Goal: Find contact information: Find contact information

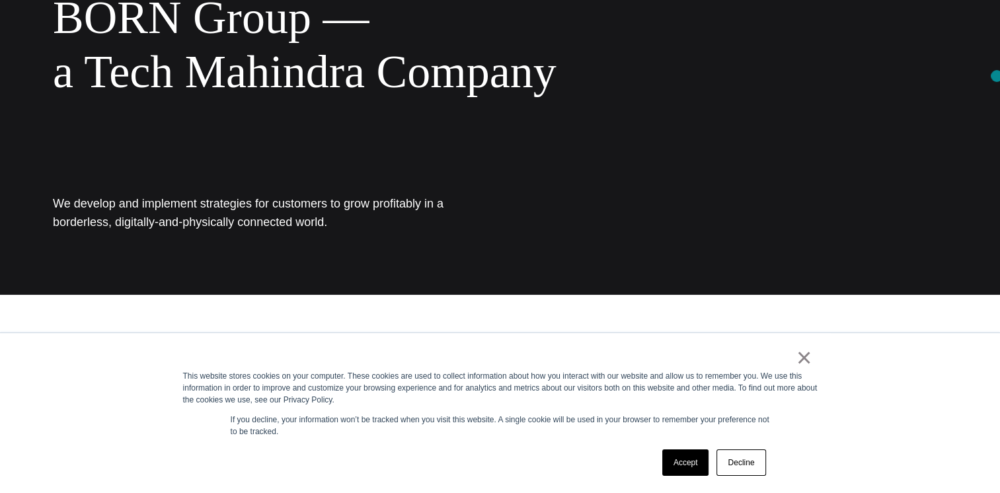
scroll to position [208, 0]
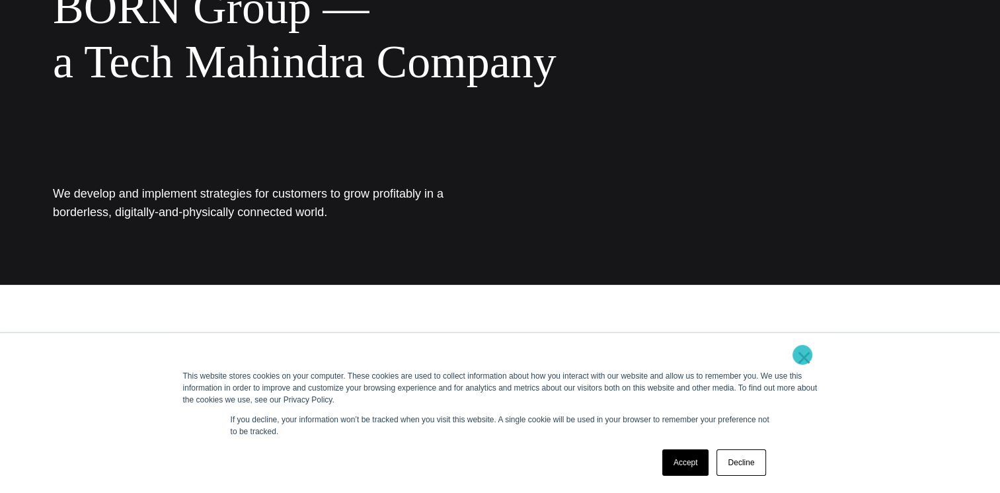
drag, startPoint x: 803, startPoint y: 355, endPoint x: 801, endPoint y: 396, distance: 41.0
click at [805, 355] on link "×" at bounding box center [805, 358] width 16 height 12
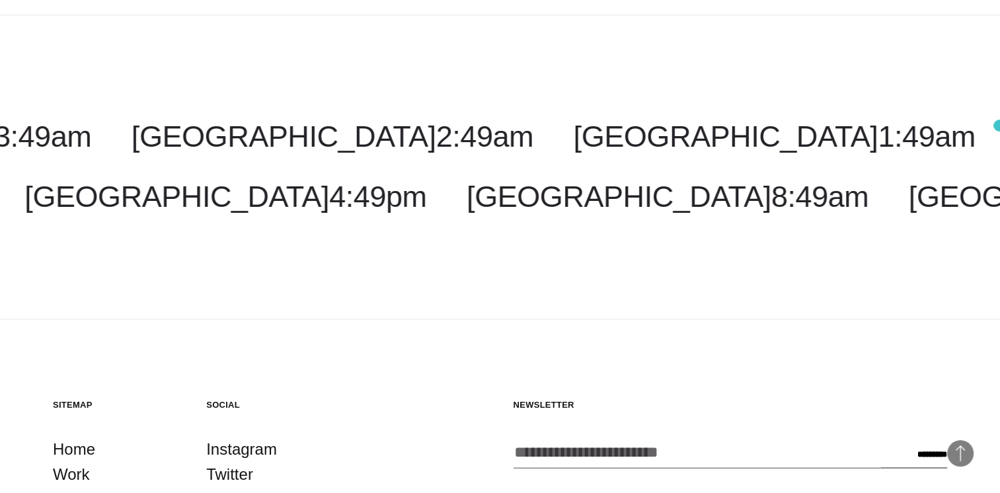
scroll to position [2375, 0]
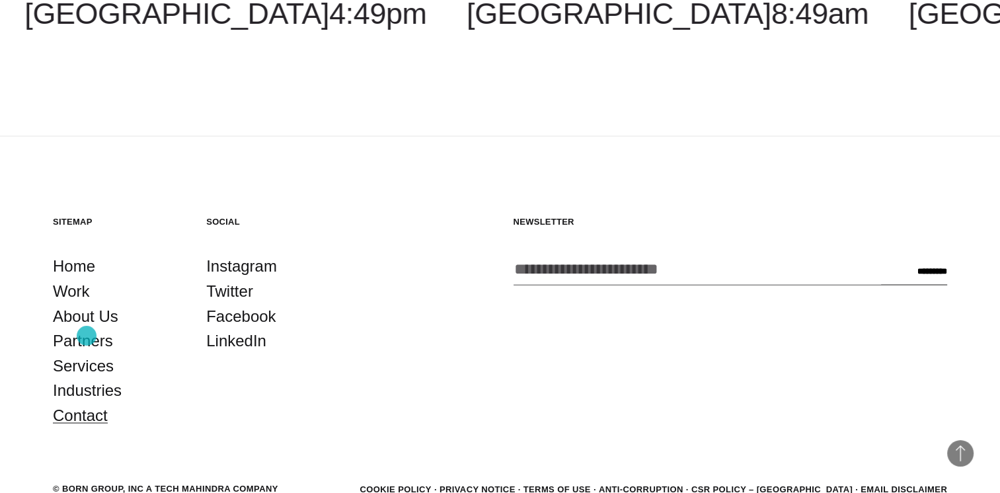
click at [87, 403] on link "Contact" at bounding box center [80, 415] width 55 height 25
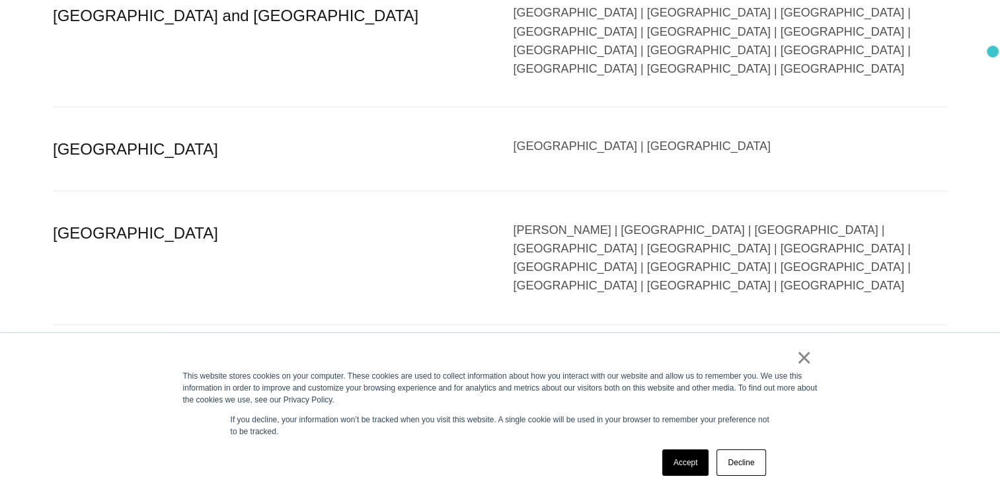
scroll to position [2684, 0]
drag, startPoint x: 62, startPoint y: 247, endPoint x: 78, endPoint y: 281, distance: 37.3
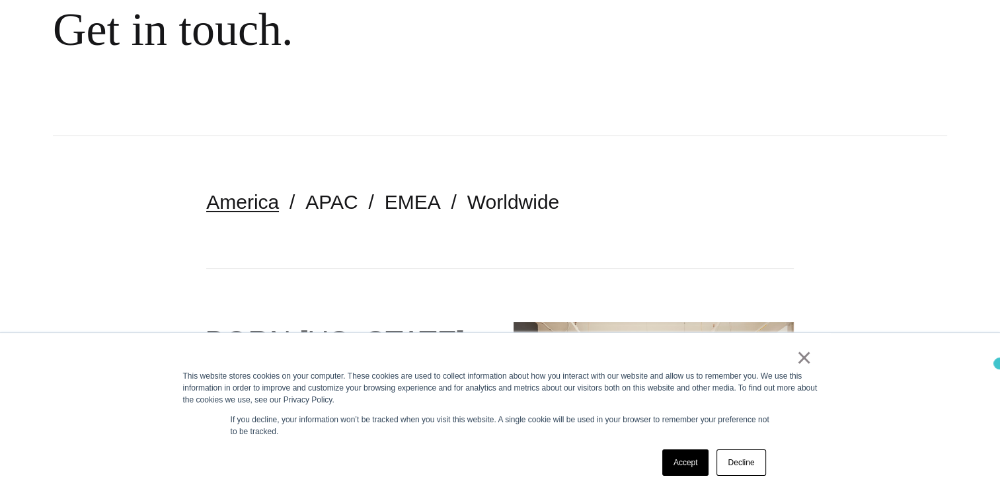
scroll to position [174, 0]
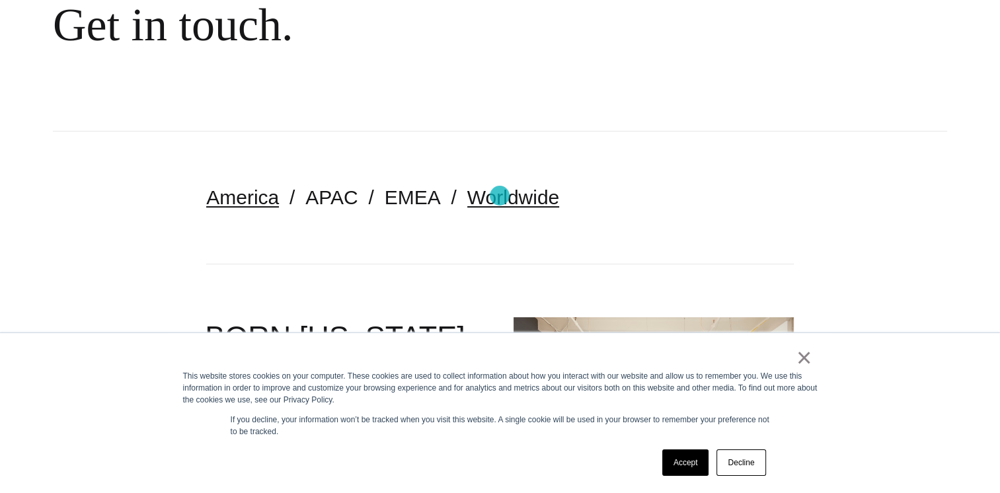
click at [500, 196] on link "Worldwide" at bounding box center [513, 197] width 93 height 22
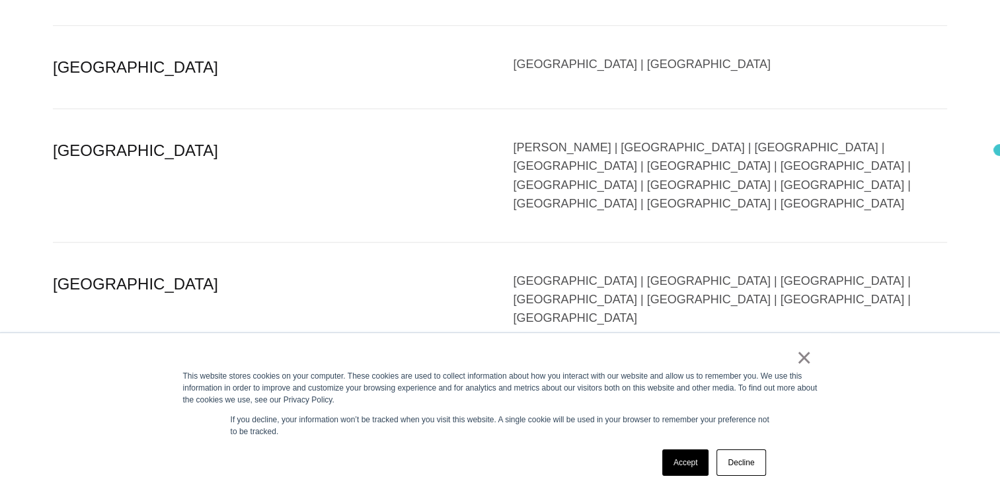
scroll to position [1104, 0]
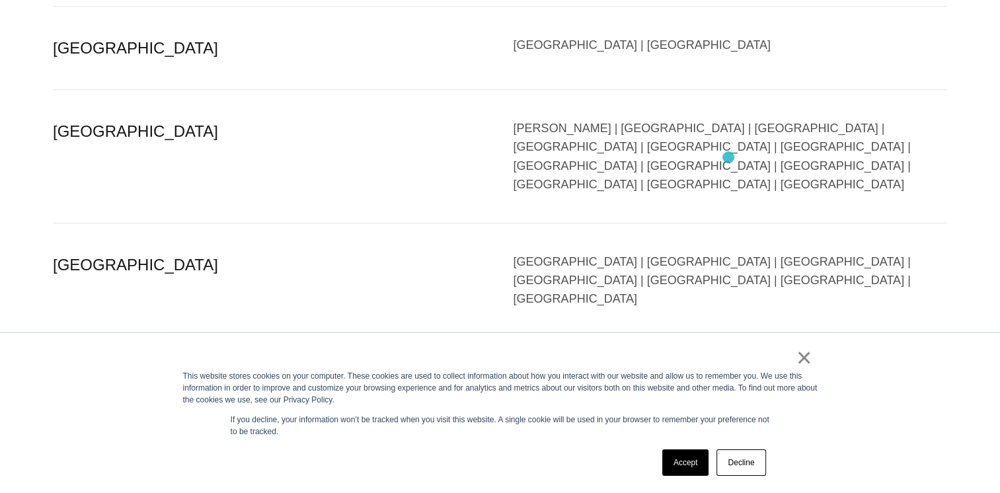
click at [729, 368] on div "[GEOGRAPHIC_DATA] | [GEOGRAPHIC_DATA] | [GEOGRAPHIC_DATA] | [GEOGRAPHIC_DATA] |…" at bounding box center [731, 424] width 434 height 112
click at [728, 368] on div "[GEOGRAPHIC_DATA] | [GEOGRAPHIC_DATA] | [GEOGRAPHIC_DATA] | [GEOGRAPHIC_DATA] |…" at bounding box center [731, 424] width 434 height 112
drag, startPoint x: 728, startPoint y: 157, endPoint x: 890, endPoint y: 296, distance: 212.9
click at [727, 368] on div "[GEOGRAPHIC_DATA] | [GEOGRAPHIC_DATA] | [GEOGRAPHIC_DATA] | [GEOGRAPHIC_DATA] |…" at bounding box center [731, 424] width 434 height 112
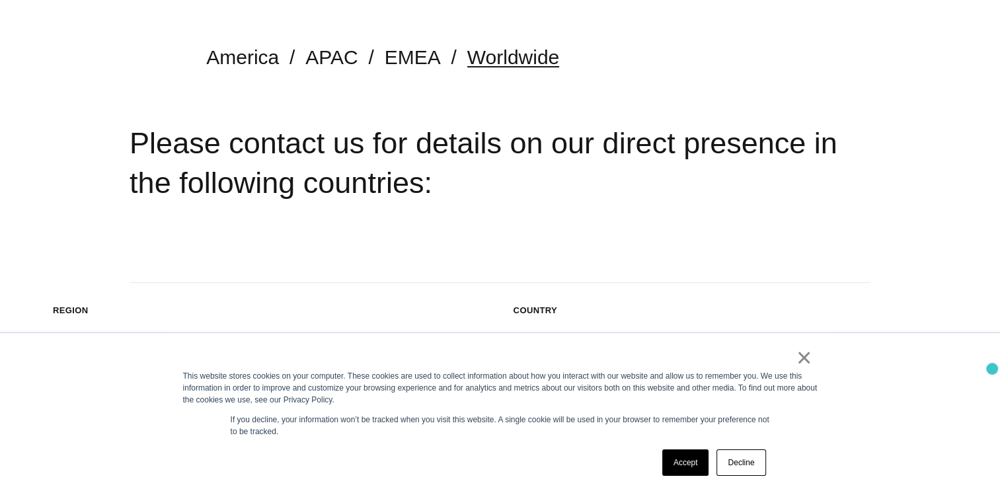
scroll to position [0, 0]
